Goal: Task Accomplishment & Management: Complete application form

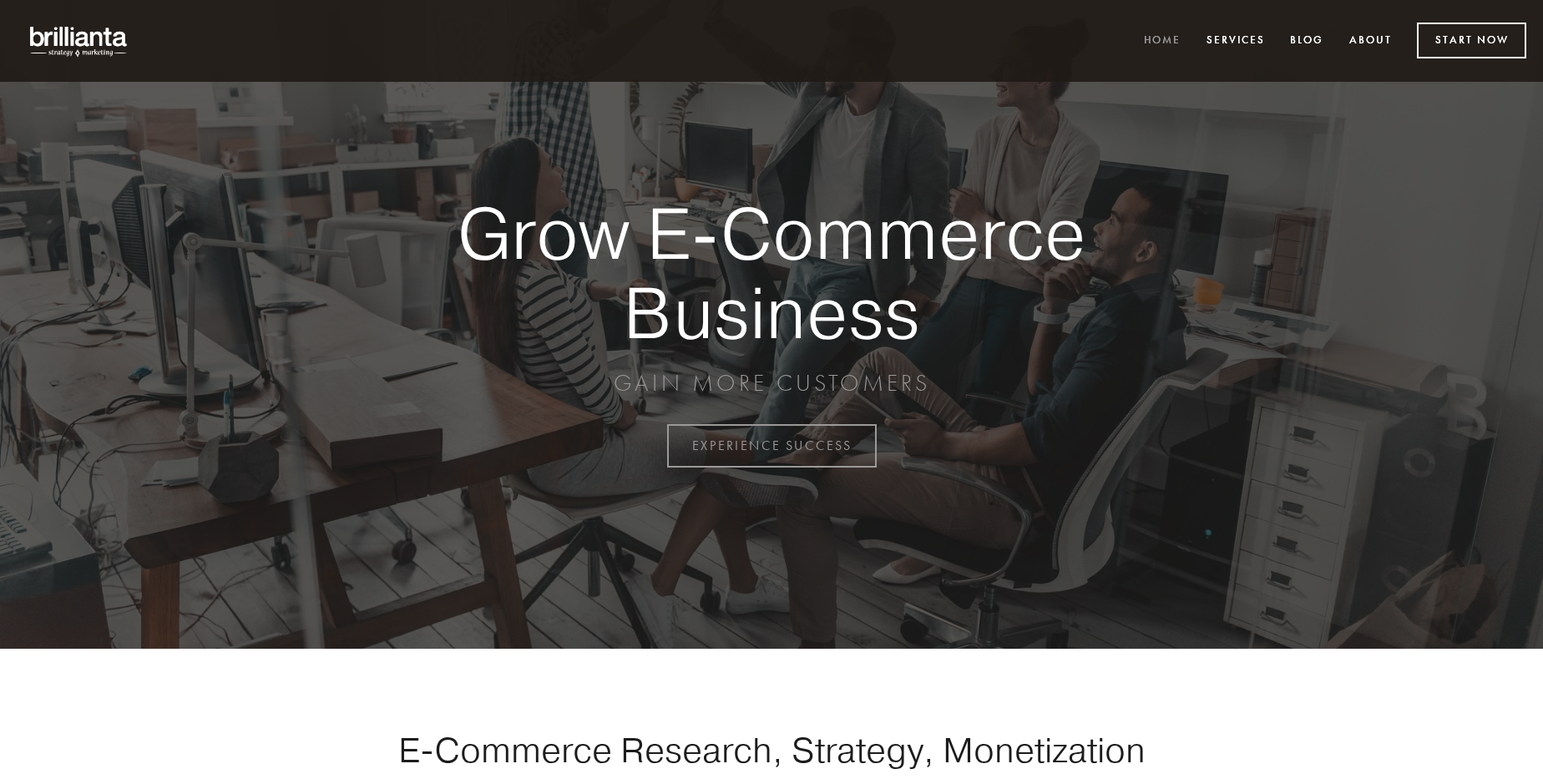
scroll to position [4375, 0]
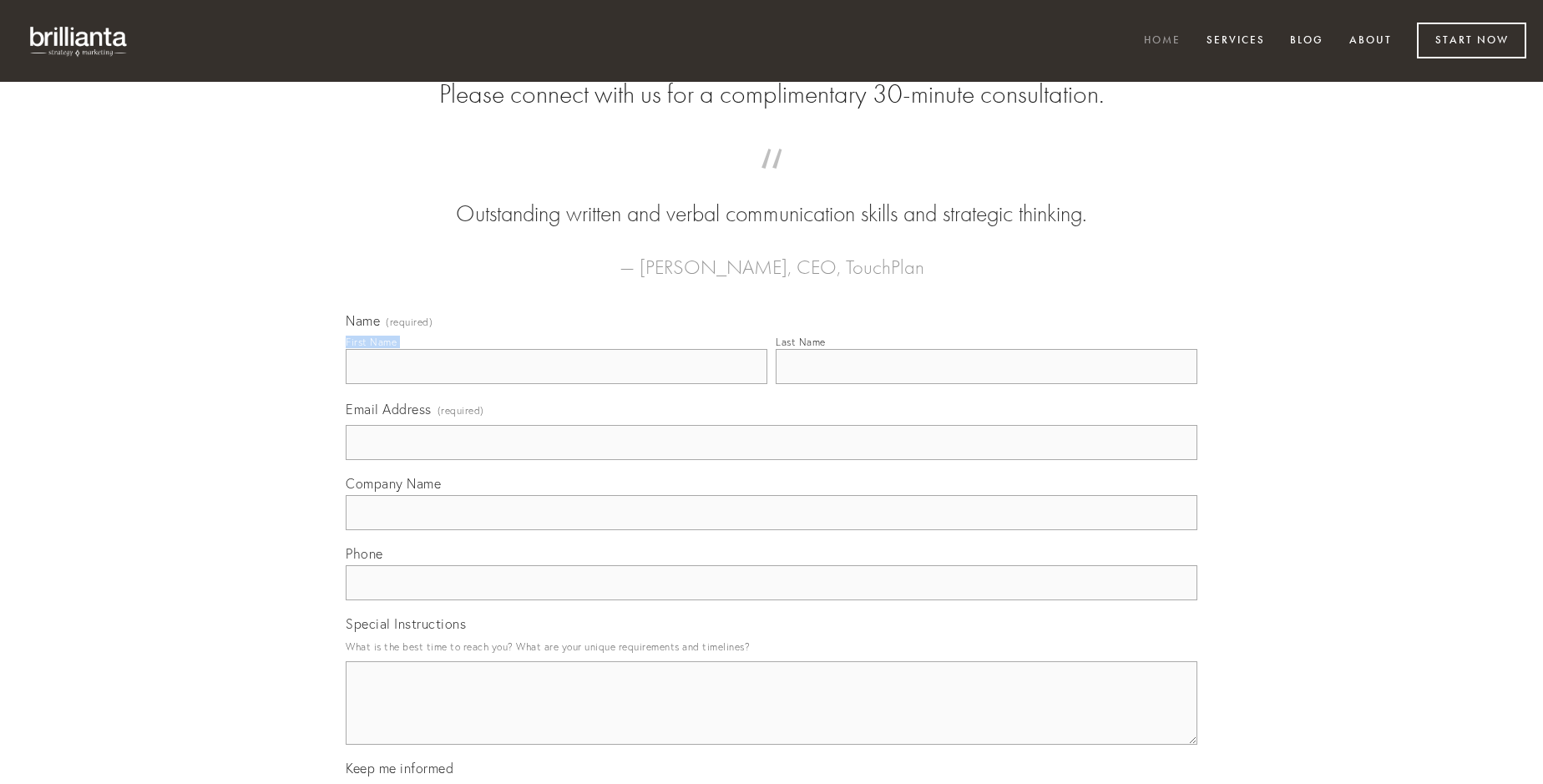
type input "[PERSON_NAME]"
click at [986, 384] on input "Last Name" at bounding box center [986, 366] width 421 height 35
type input "[PERSON_NAME]"
click at [771, 460] on input "Email Address (required)" at bounding box center [771, 442] width 852 height 35
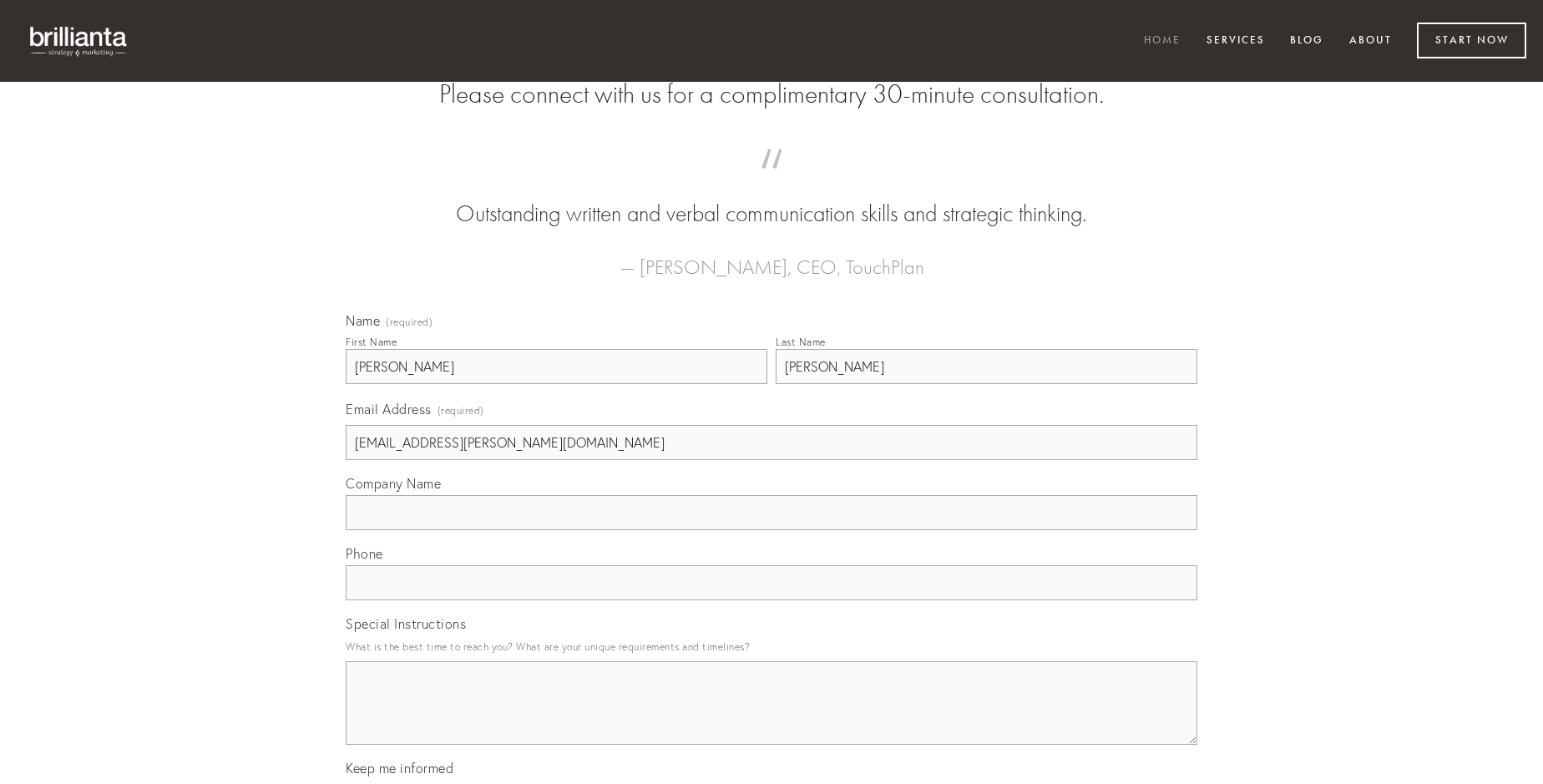
type input "[EMAIL_ADDRESS][PERSON_NAME][DOMAIN_NAME]"
click at [771, 530] on input "Company Name" at bounding box center [771, 512] width 852 height 35
type input "caste"
click at [771, 600] on input "text" at bounding box center [771, 582] width 852 height 35
click at [771, 718] on textarea "Special Instructions" at bounding box center [771, 703] width 852 height 83
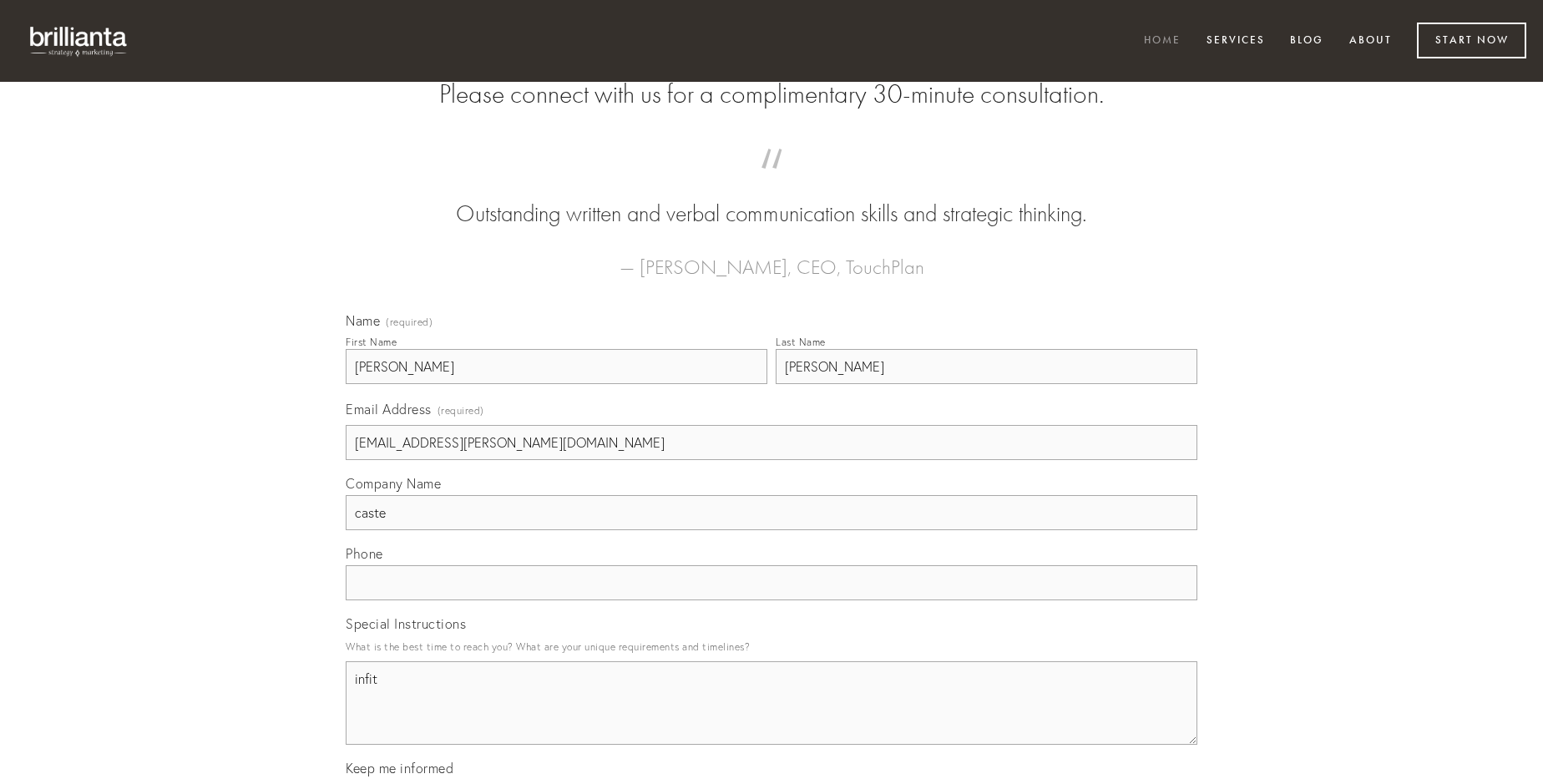
type textarea "infit"
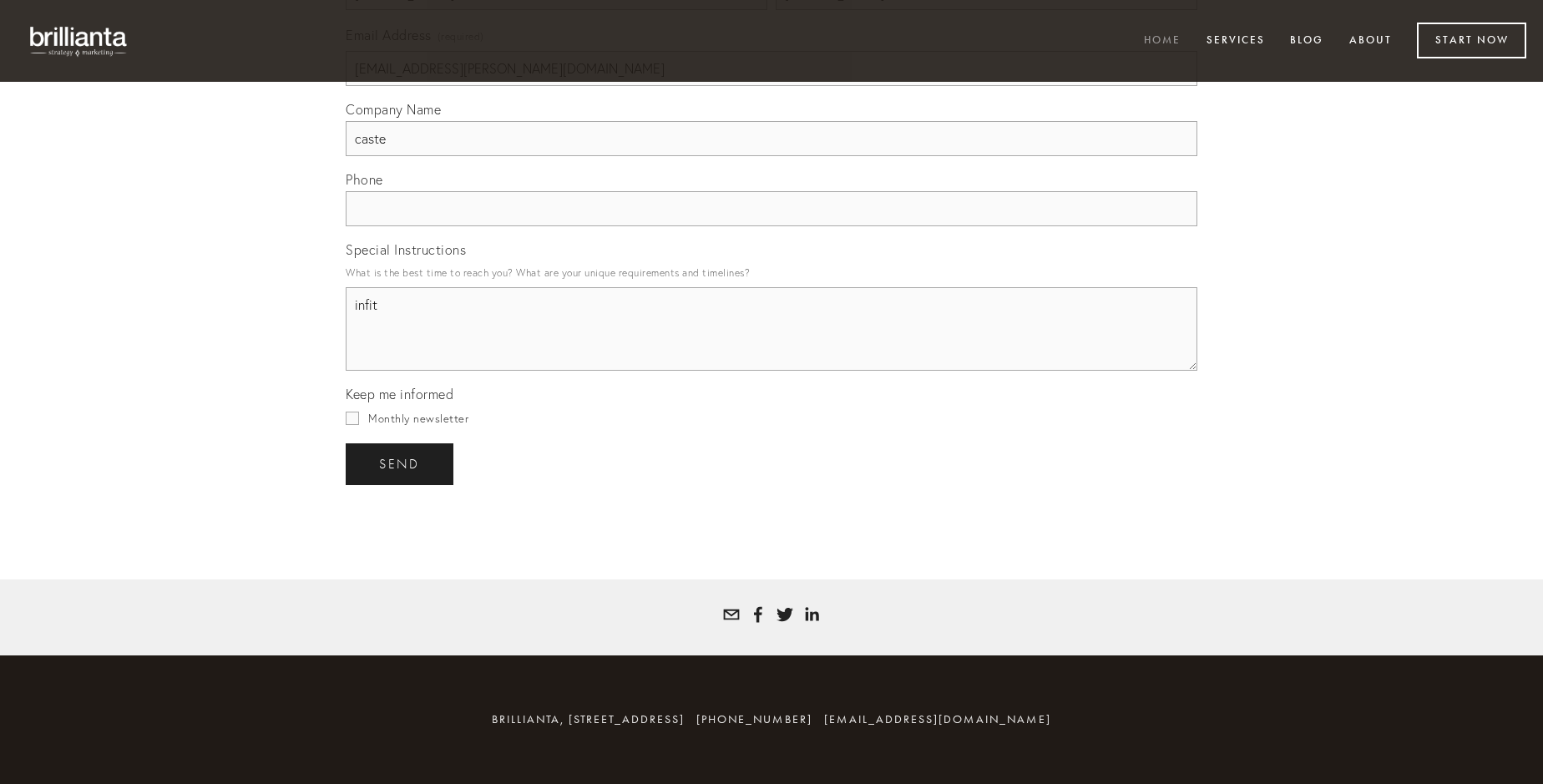
click at [401, 463] on span "send" at bounding box center [399, 464] width 41 height 15
